Goal: Task Accomplishment & Management: Manage account settings

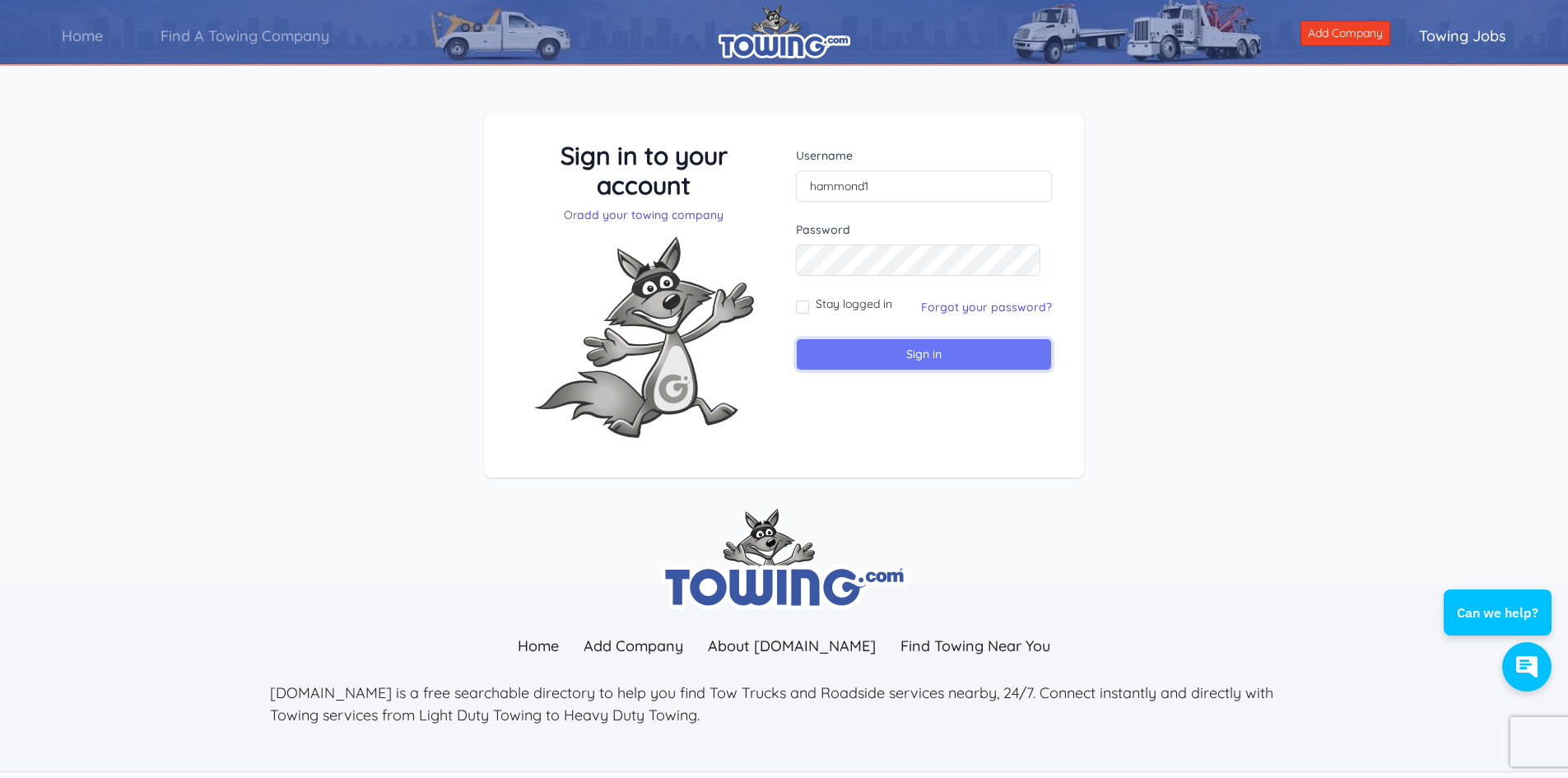
click at [923, 353] on input "Sign in" at bounding box center [924, 354] width 256 height 32
click at [822, 176] on input "text" at bounding box center [924, 186] width 256 height 32
type input "hammond1"
click at [652, 214] on link "add your towing company" at bounding box center [651, 214] width 147 height 15
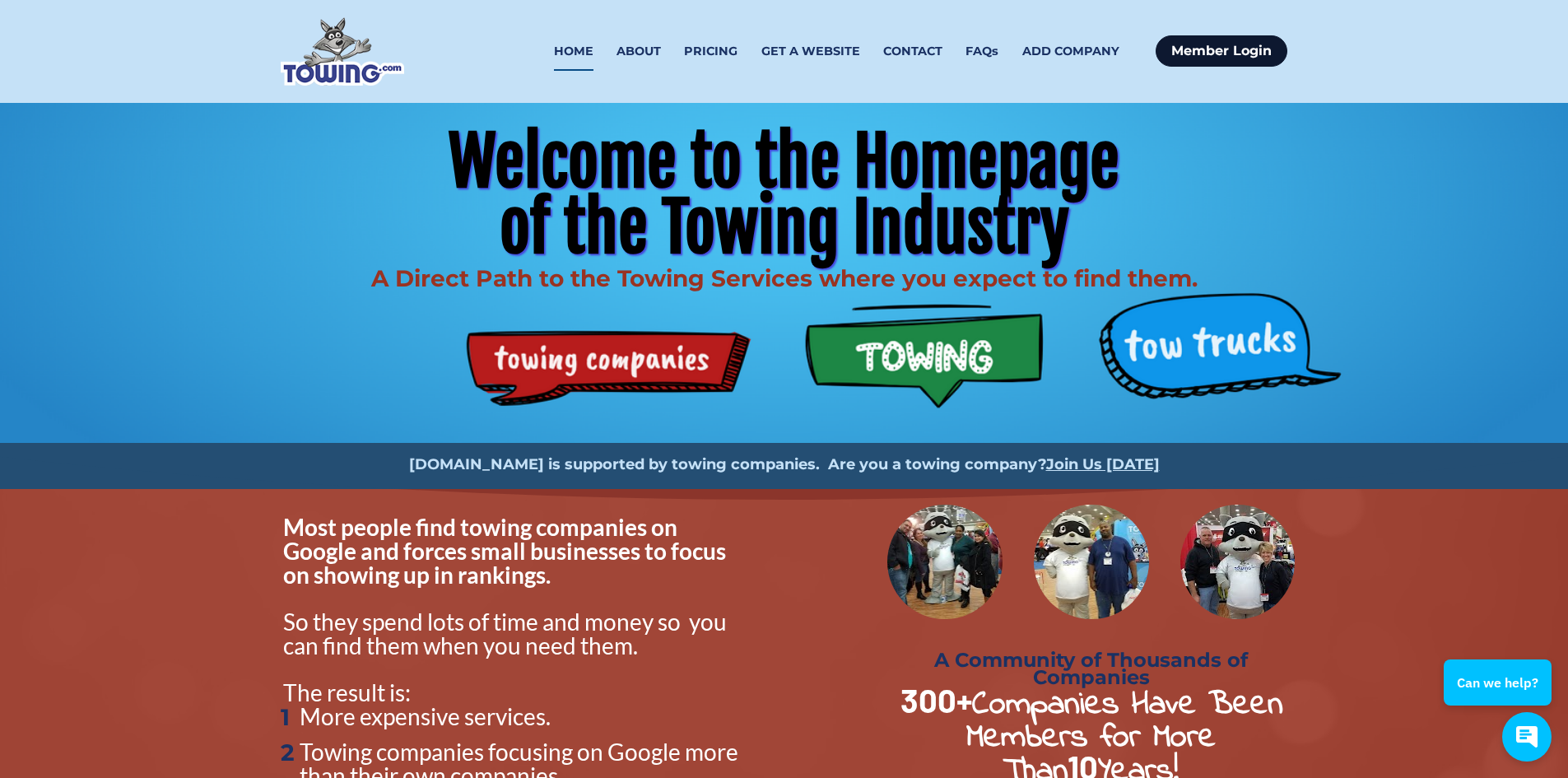
click at [1218, 46] on link "Member Login" at bounding box center [1221, 50] width 132 height 32
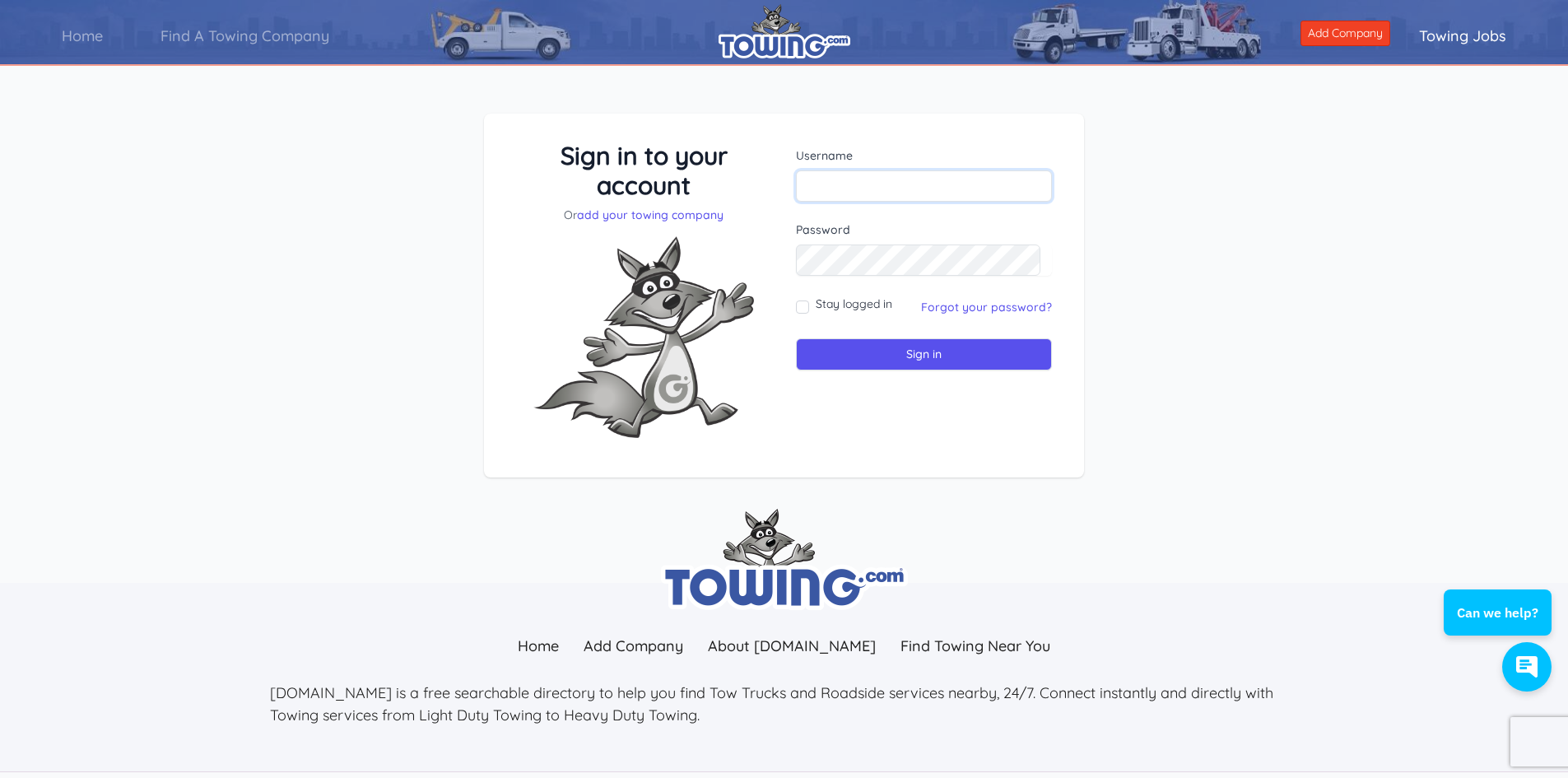
click at [814, 176] on input "text" at bounding box center [924, 186] width 256 height 32
type input "hammond1"
click at [937, 352] on input "Sign in" at bounding box center [924, 354] width 256 height 32
